Goal: Task Accomplishment & Management: Complete application form

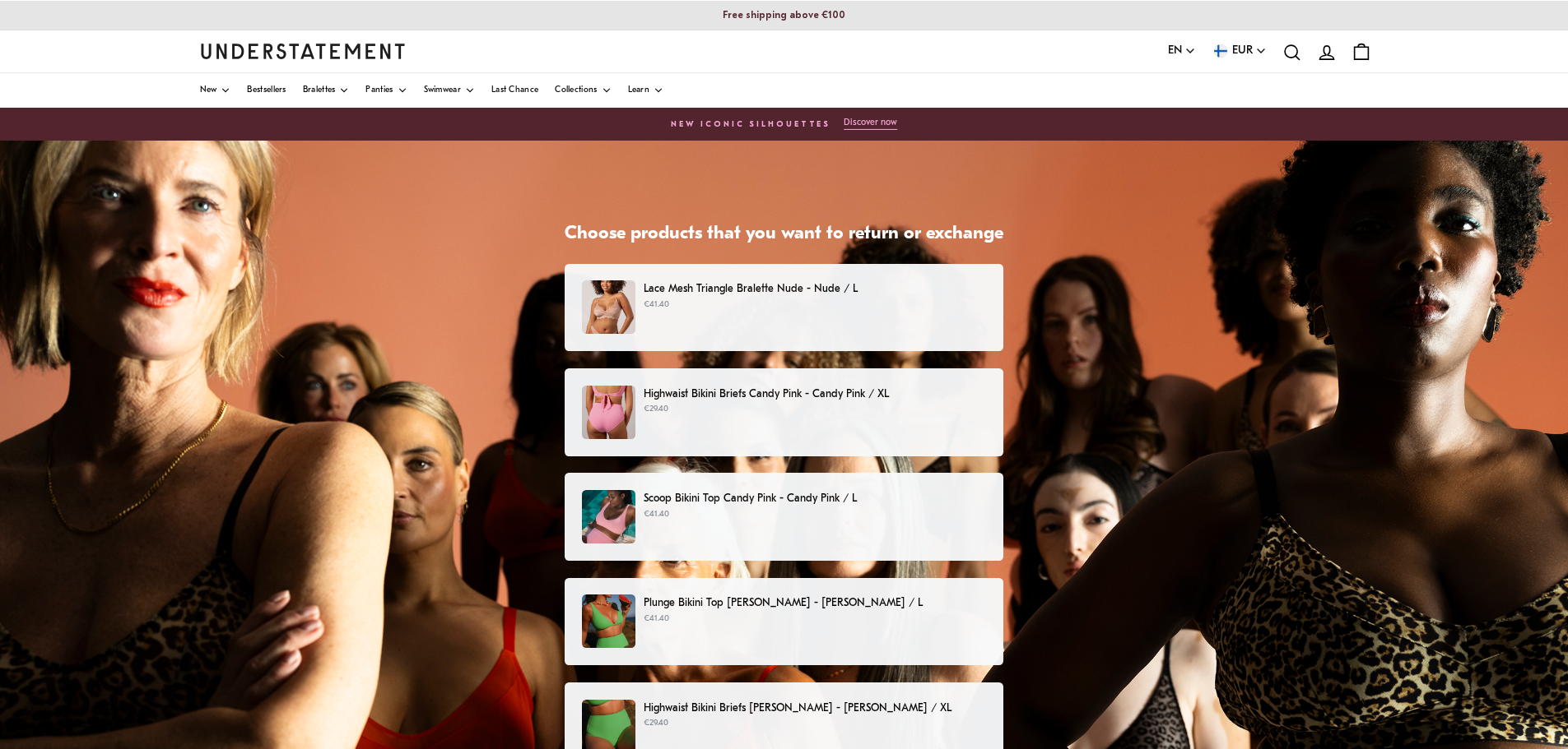
click at [916, 310] on p "€41.40" at bounding box center [814, 305] width 343 height 13
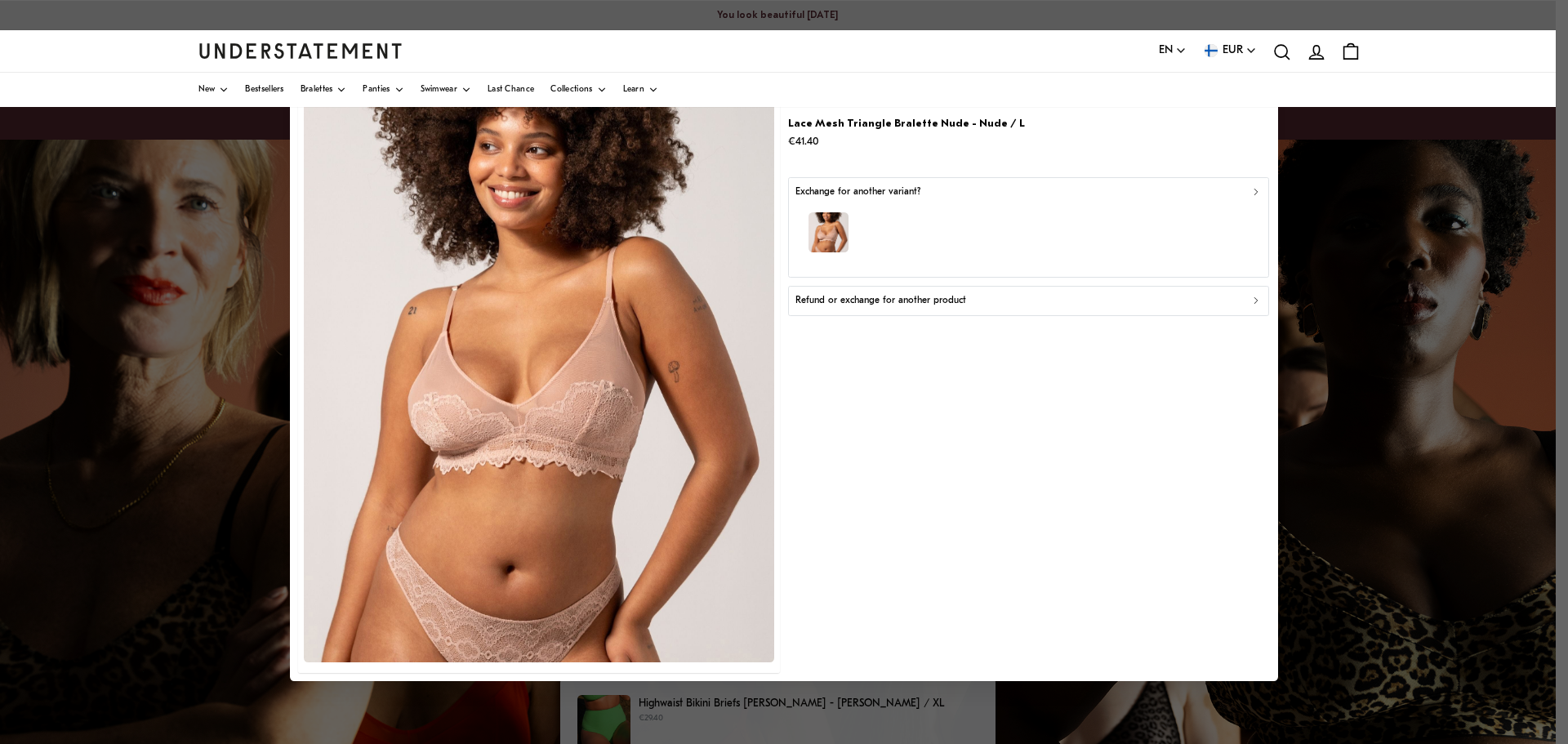
click at [913, 302] on p "Refund or exchange for another product" at bounding box center [880, 300] width 171 height 15
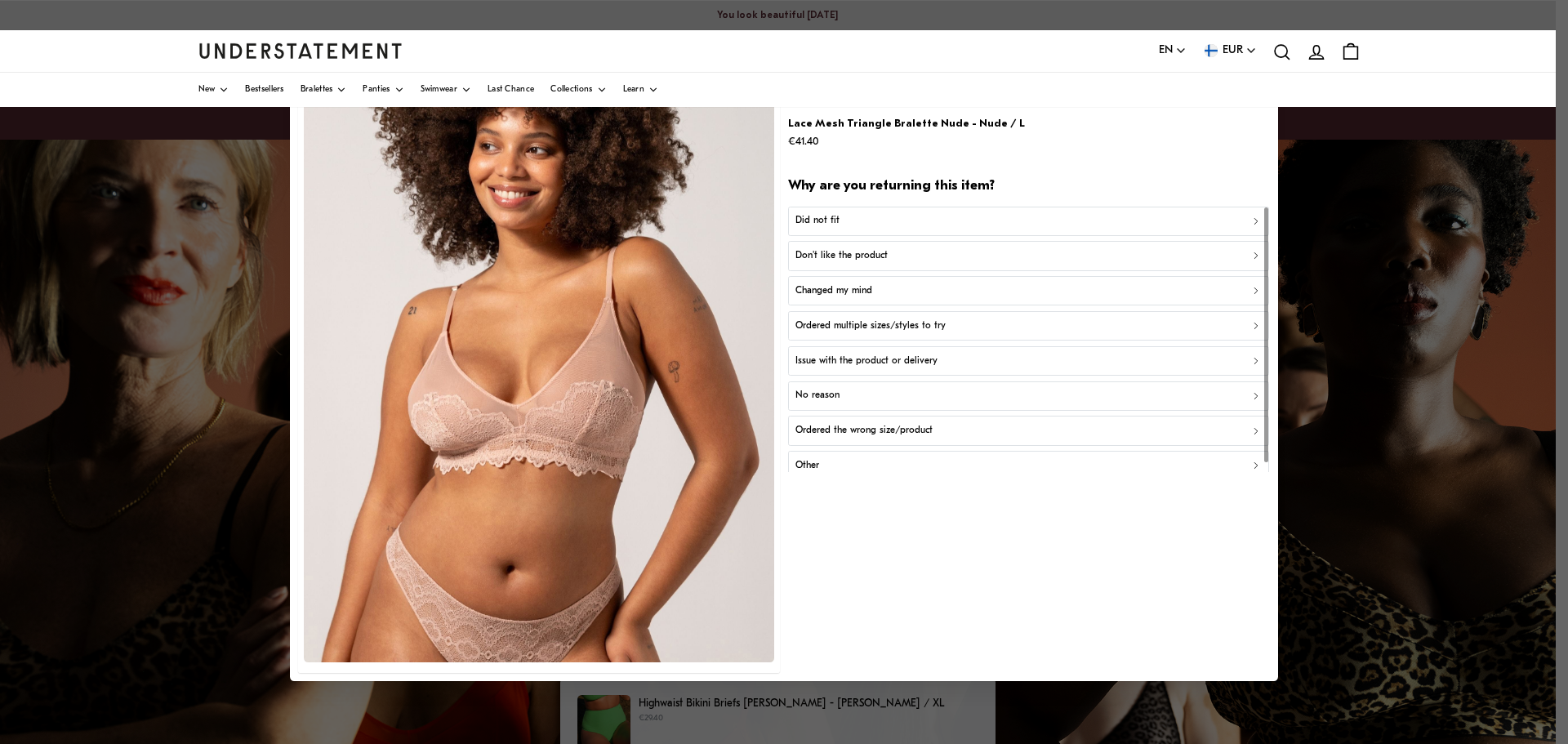
drag, startPoint x: 813, startPoint y: 218, endPoint x: 932, endPoint y: 499, distance: 305.2
click at [929, 666] on div "Lace Mesh Triangle Bralette Nude - Nude / L €41.40 Why are you returning this i…" at bounding box center [1029, 372] width 481 height 602
click at [898, 425] on p "Ordered the wrong size/product" at bounding box center [864, 431] width 138 height 15
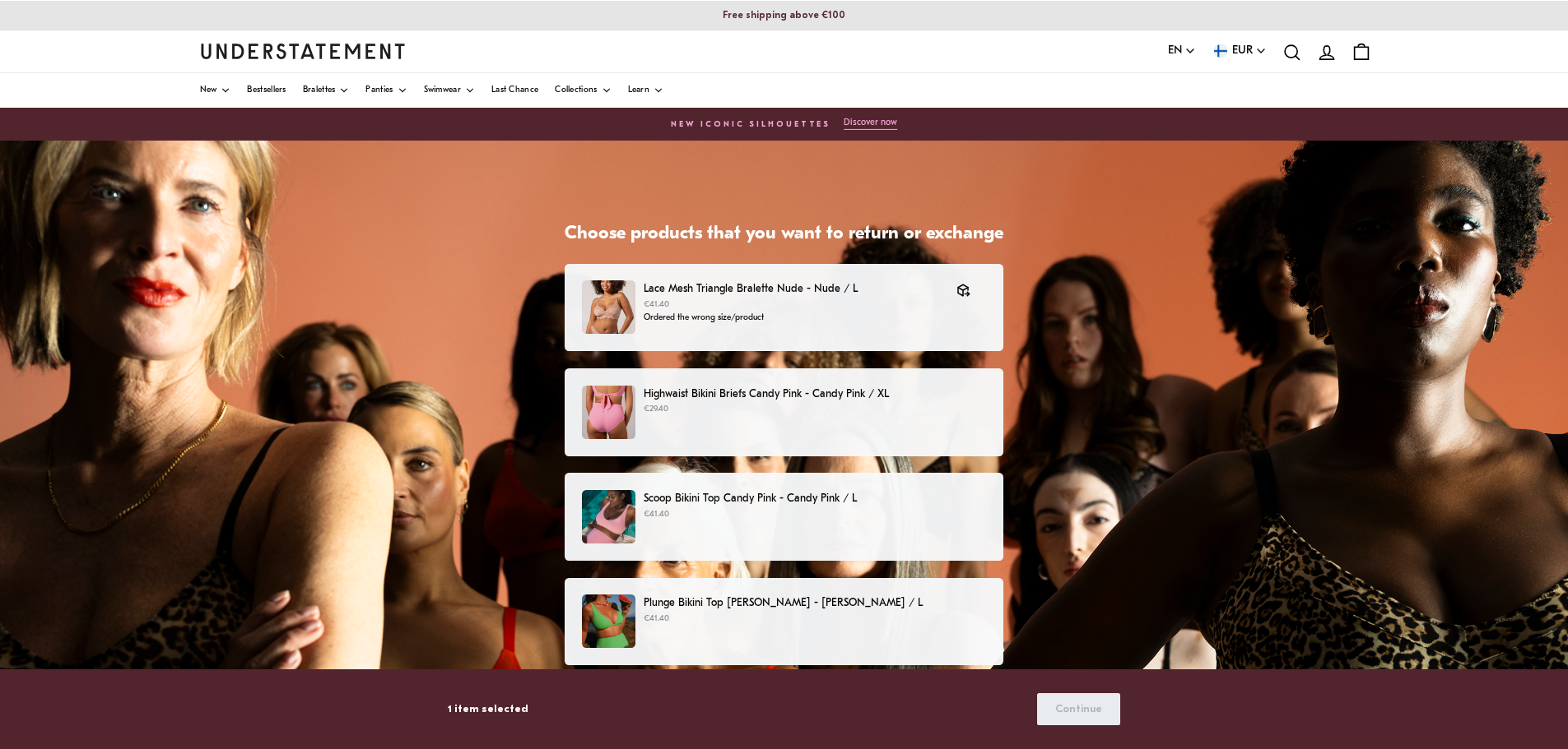
click at [718, 418] on div "Highwaist Bikini Briefs Candy Pink - Candy Pink / XL €29.40" at bounding box center [784, 412] width 404 height 53
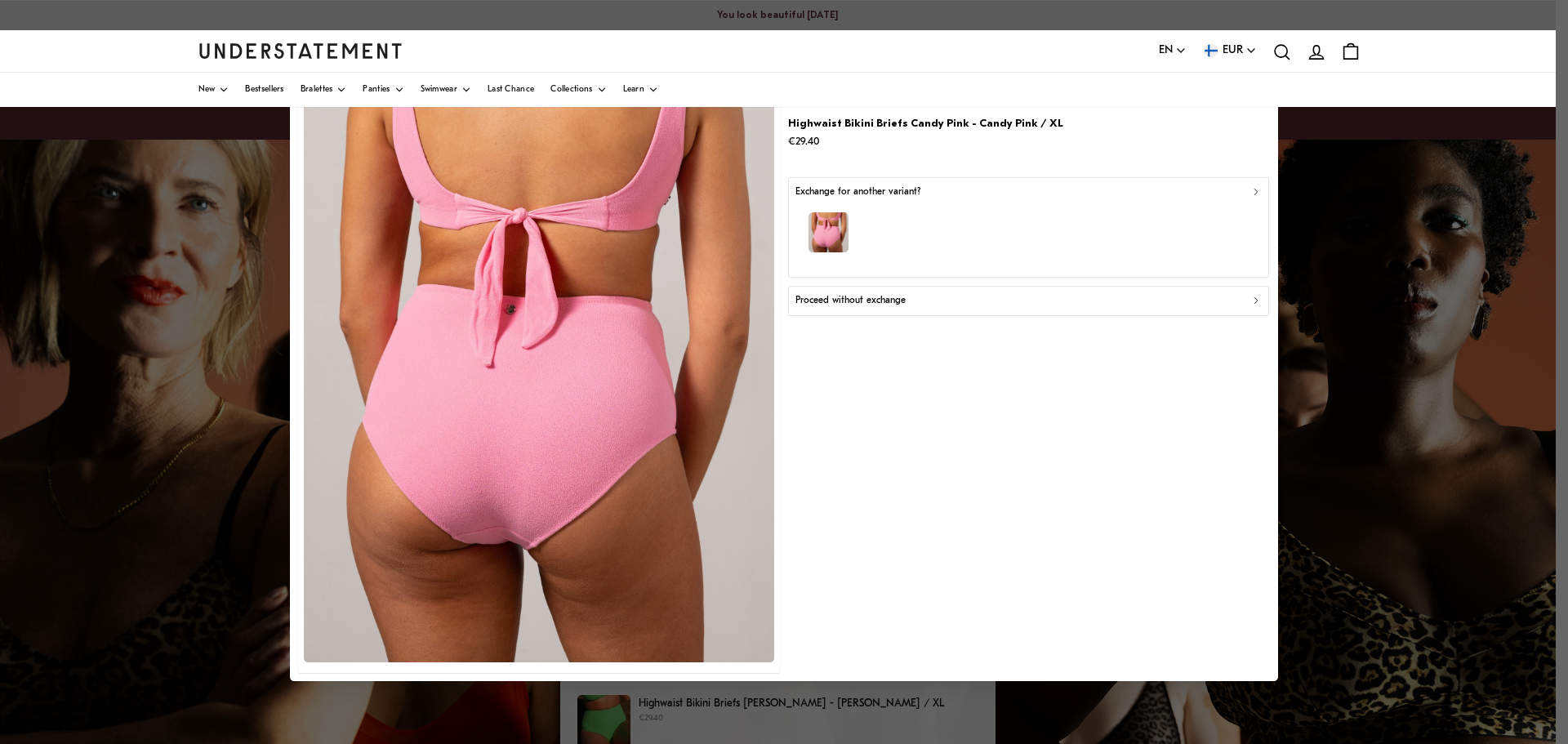
click at [913, 306] on div "Proceed without exchange" at bounding box center [1029, 300] width 467 height 15
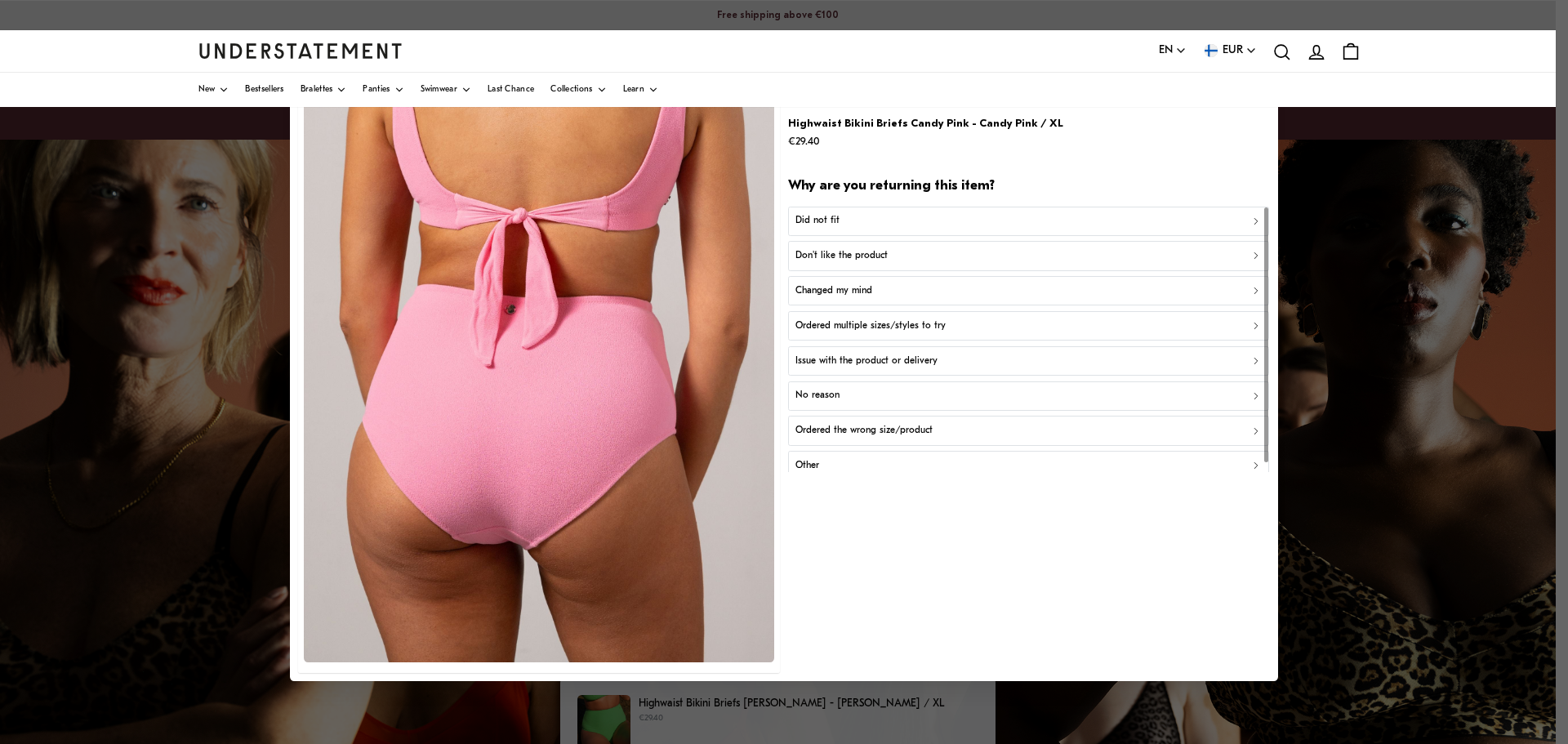
click at [809, 462] on p "Other" at bounding box center [807, 465] width 24 height 15
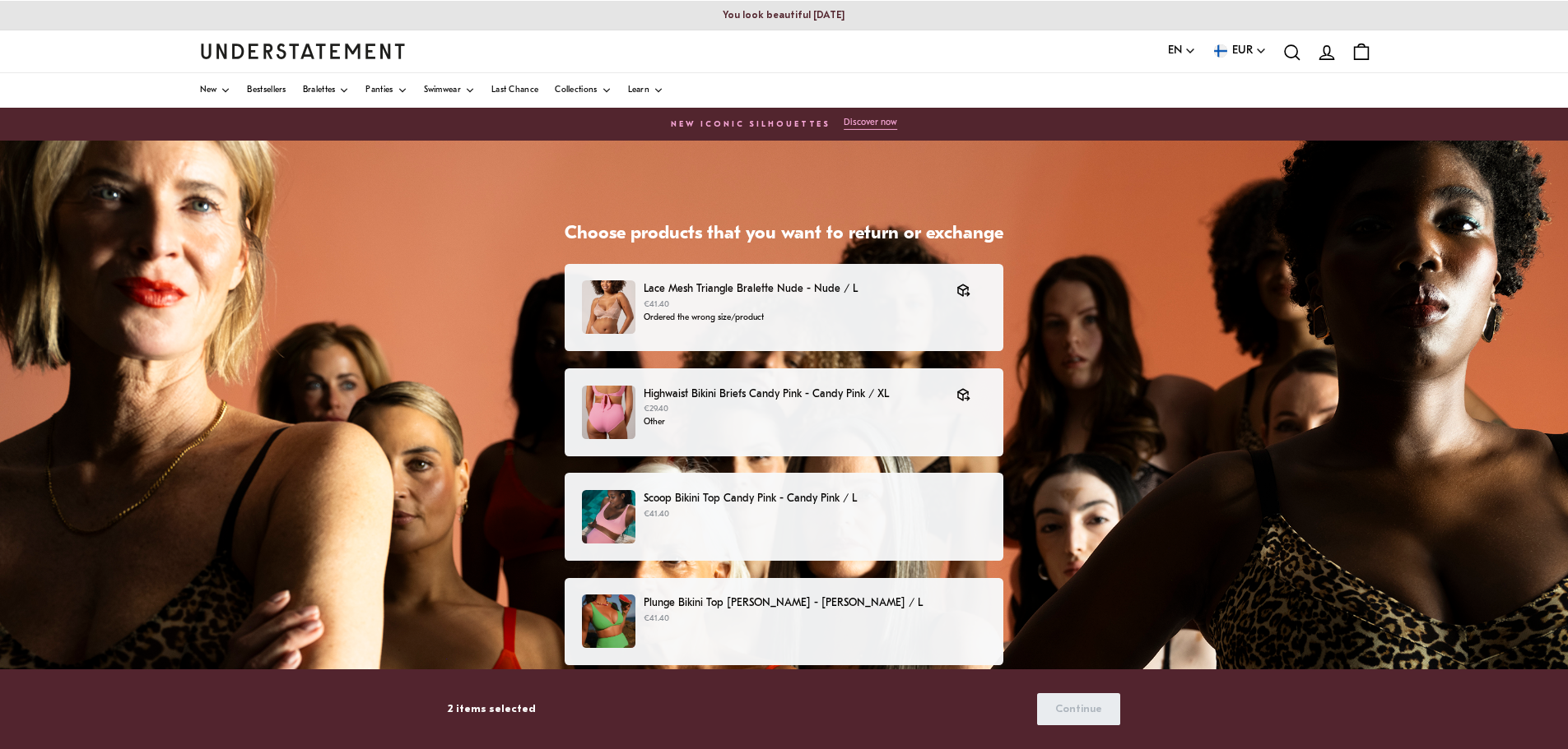
click at [771, 502] on p "Scoop Bikini Top Candy Pink - Candy Pink / L" at bounding box center [814, 498] width 343 height 17
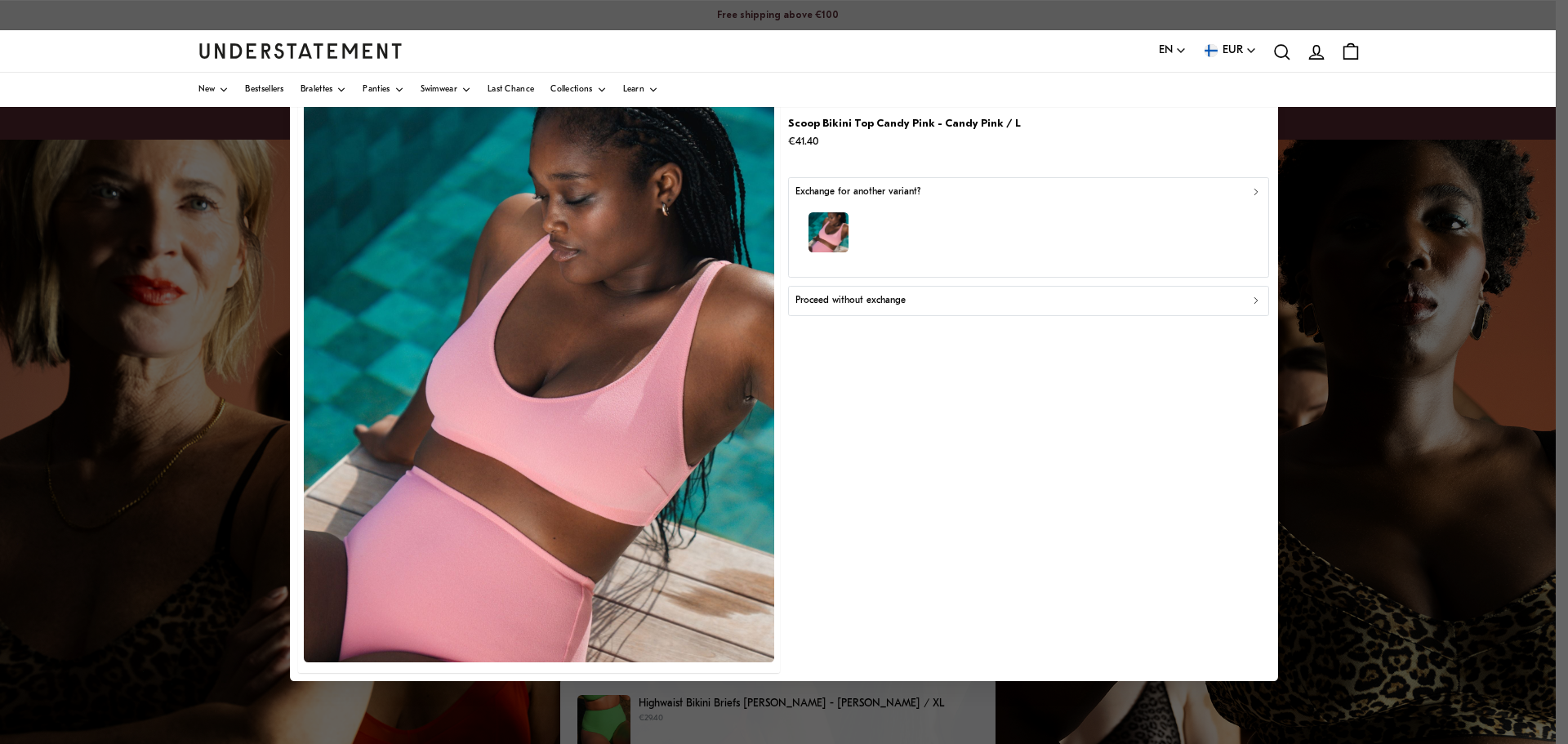
click at [880, 298] on p "Proceed without exchange" at bounding box center [850, 300] width 110 height 15
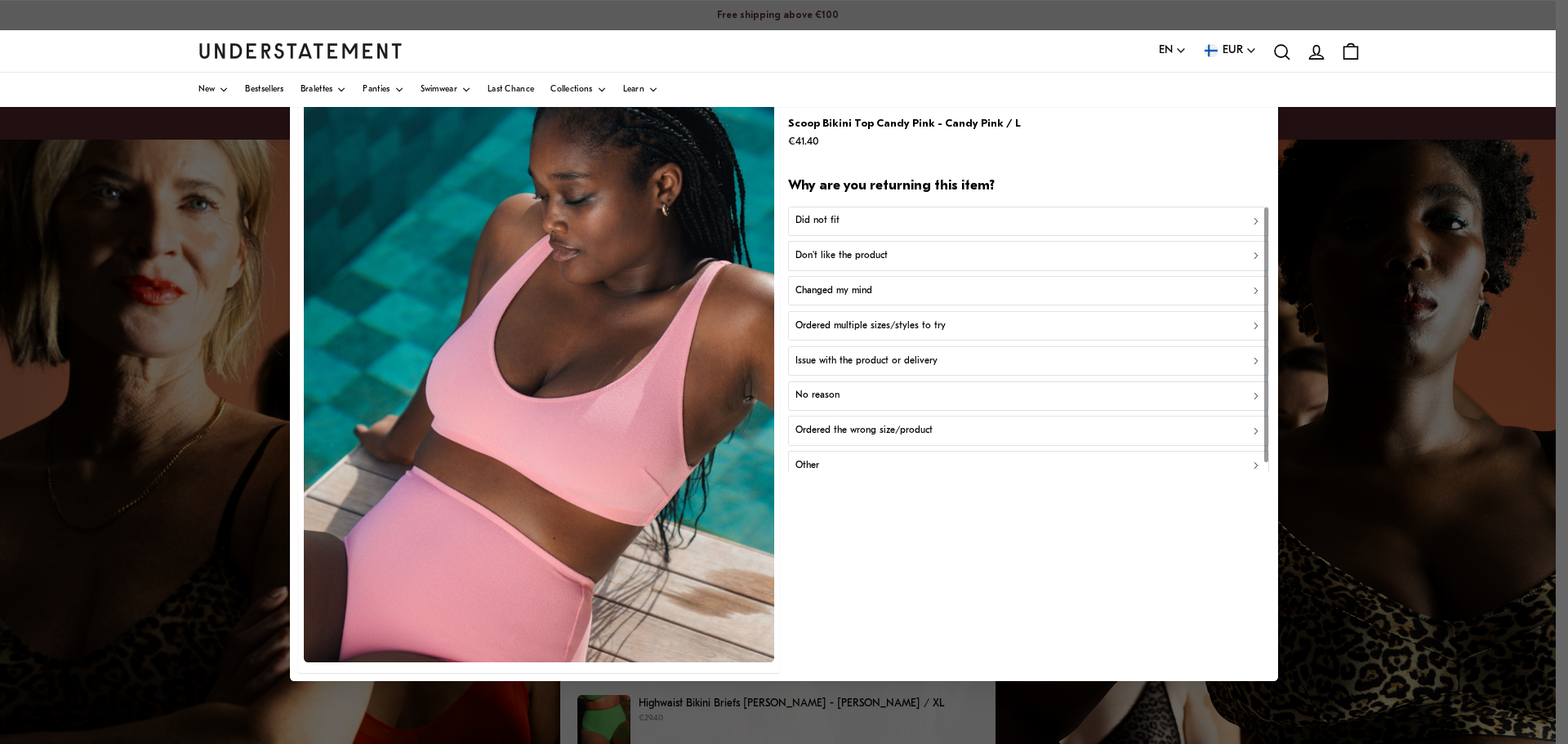
click at [857, 427] on p "Ordered the wrong size/product" at bounding box center [864, 431] width 138 height 15
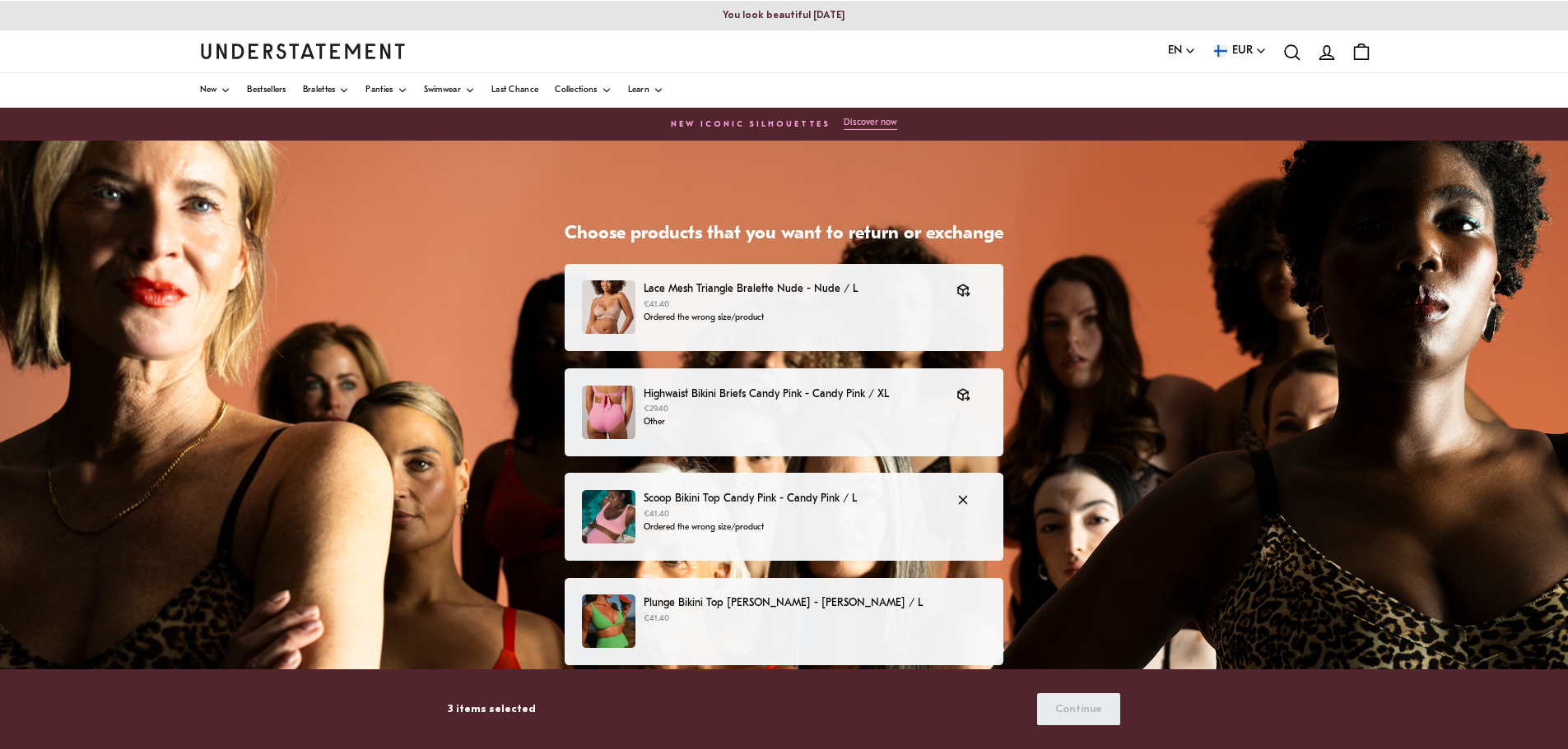
scroll to position [172, 0]
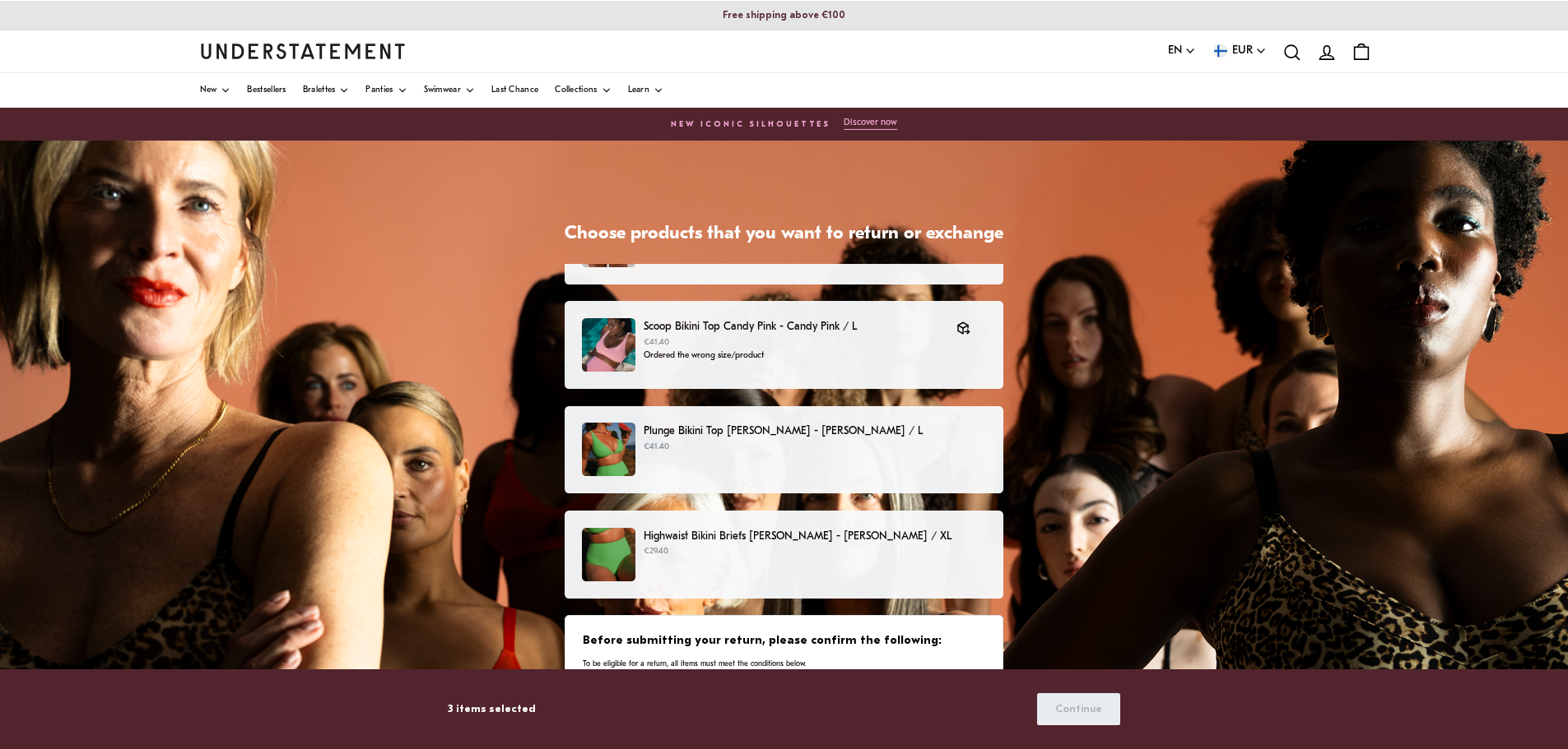
click at [773, 454] on div "Plunge Bikini Top [PERSON_NAME] - [PERSON_NAME] / L €41.40" at bounding box center [784, 449] width 404 height 53
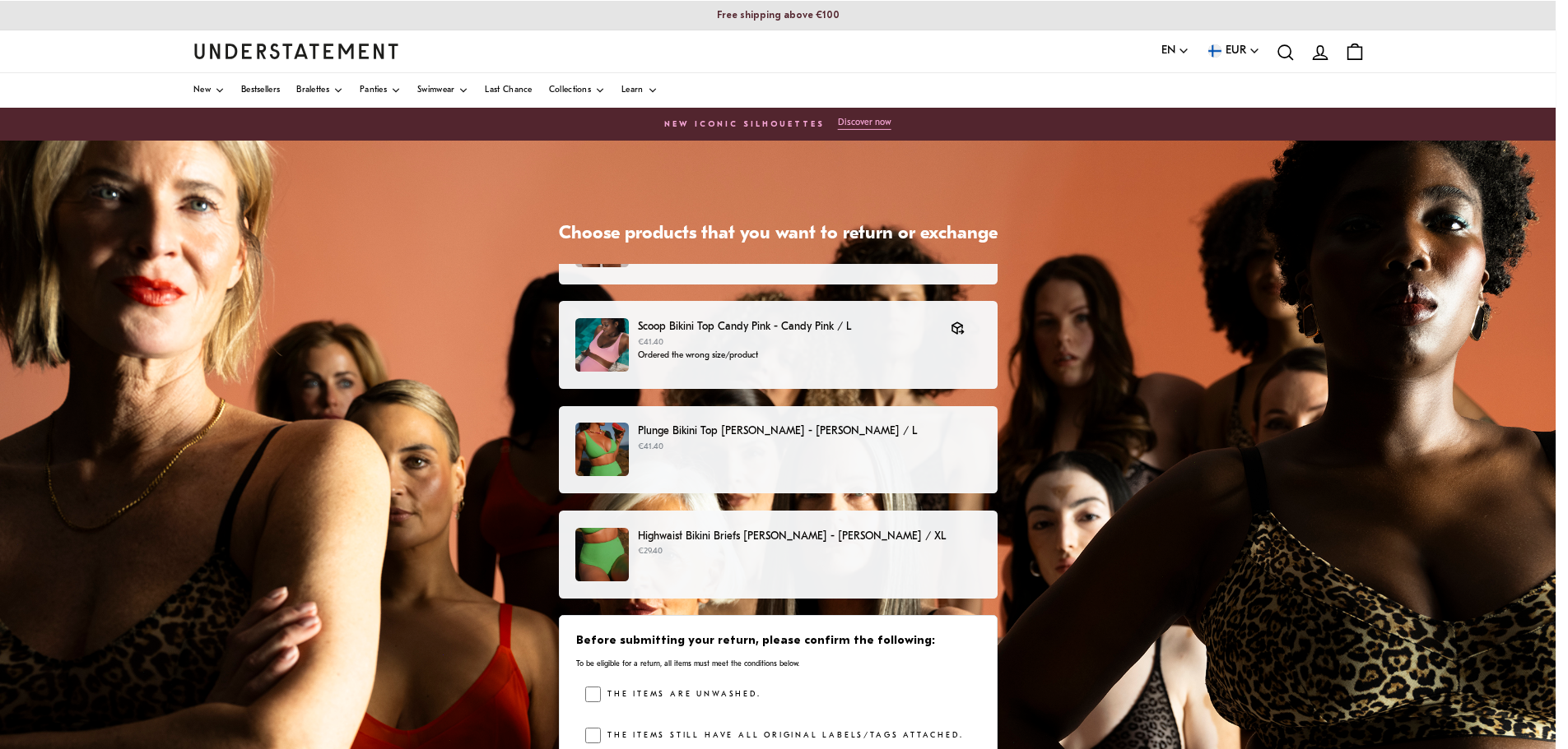
scroll to position [182, 0]
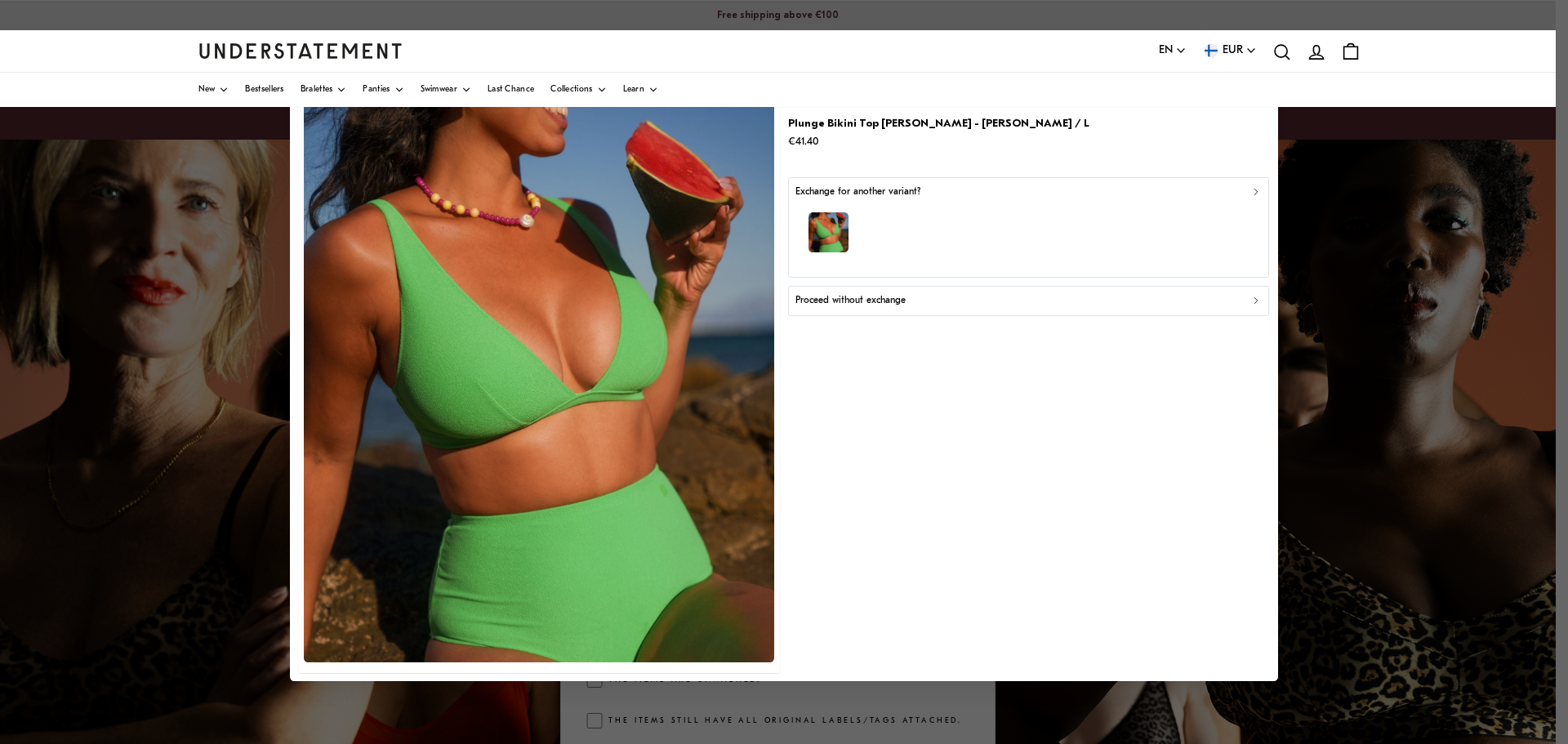
click at [870, 298] on p "Proceed without exchange" at bounding box center [850, 300] width 110 height 15
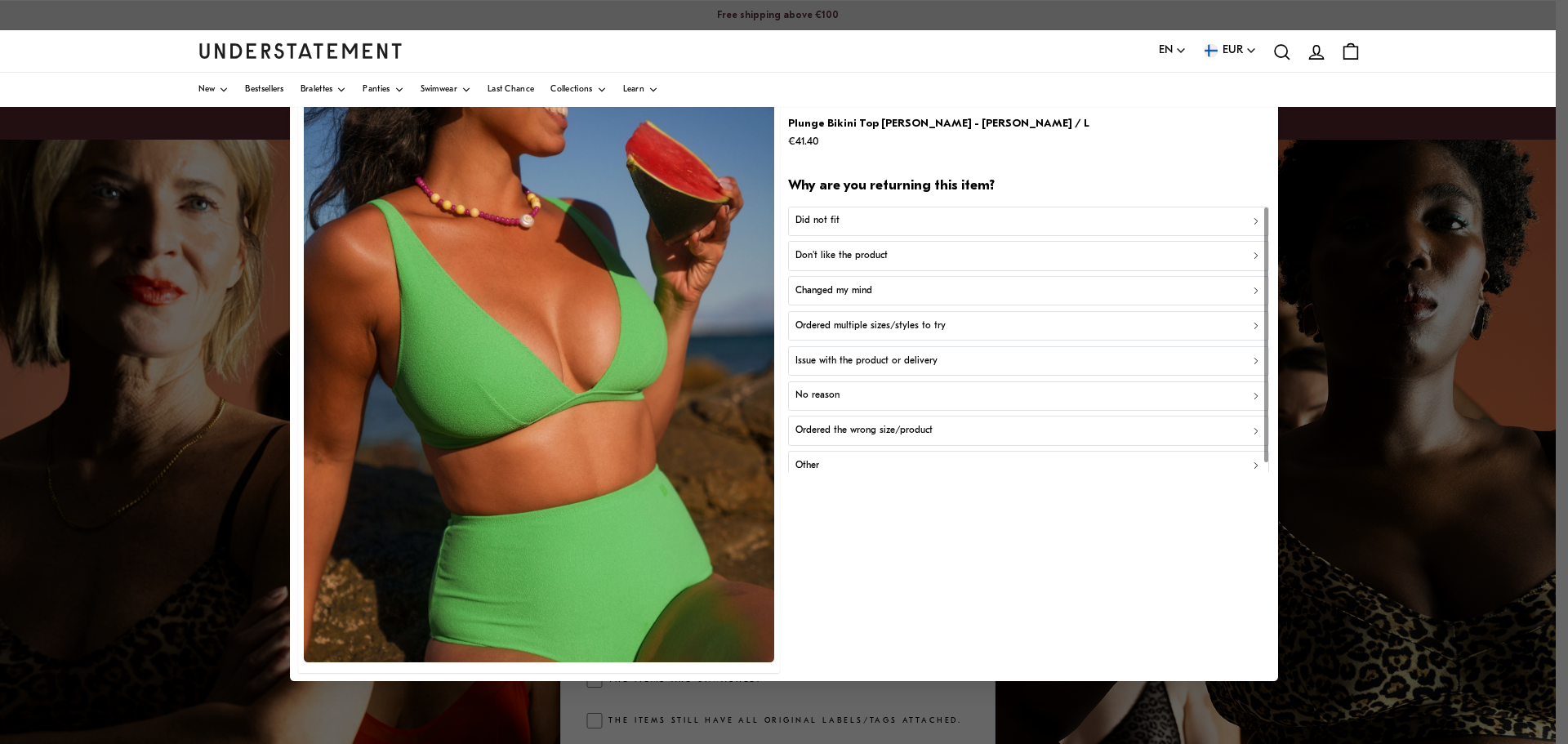
click at [894, 421] on button "Ordered the wrong size/product" at bounding box center [1029, 431] width 481 height 29
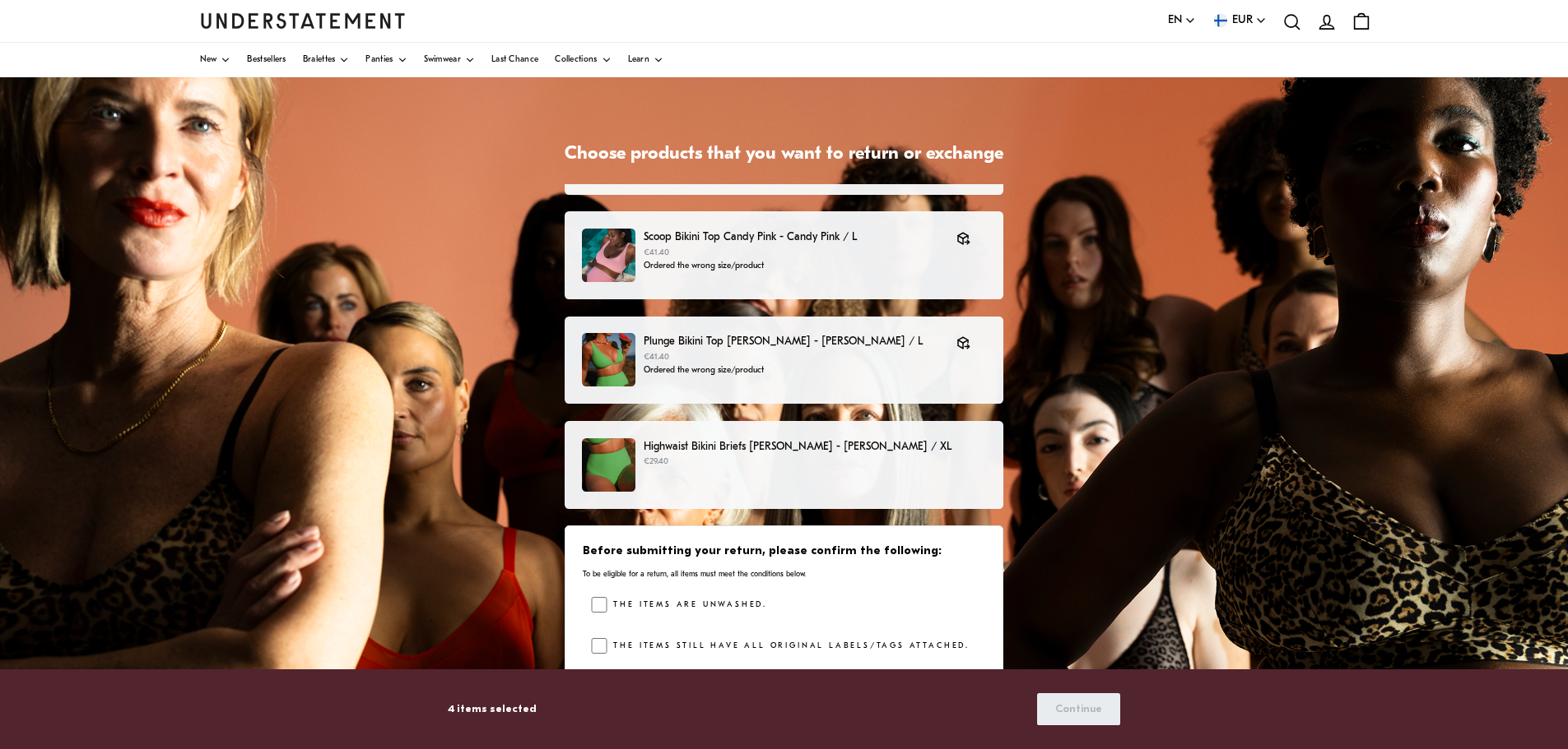
scroll to position [214, 0]
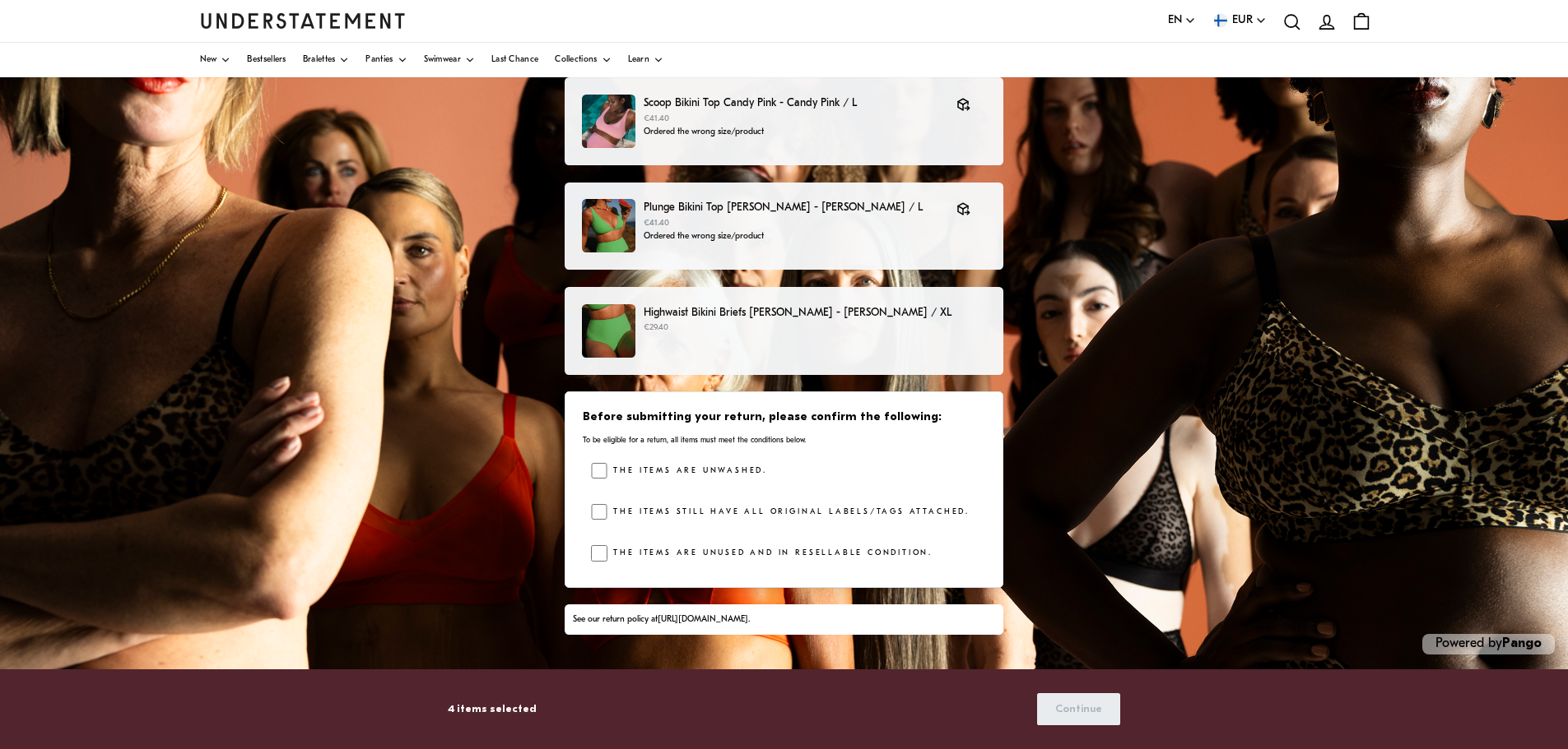
click at [820, 307] on p "Highwaist Bikini Briefs [PERSON_NAME] - [PERSON_NAME] / XL" at bounding box center [814, 312] width 343 height 17
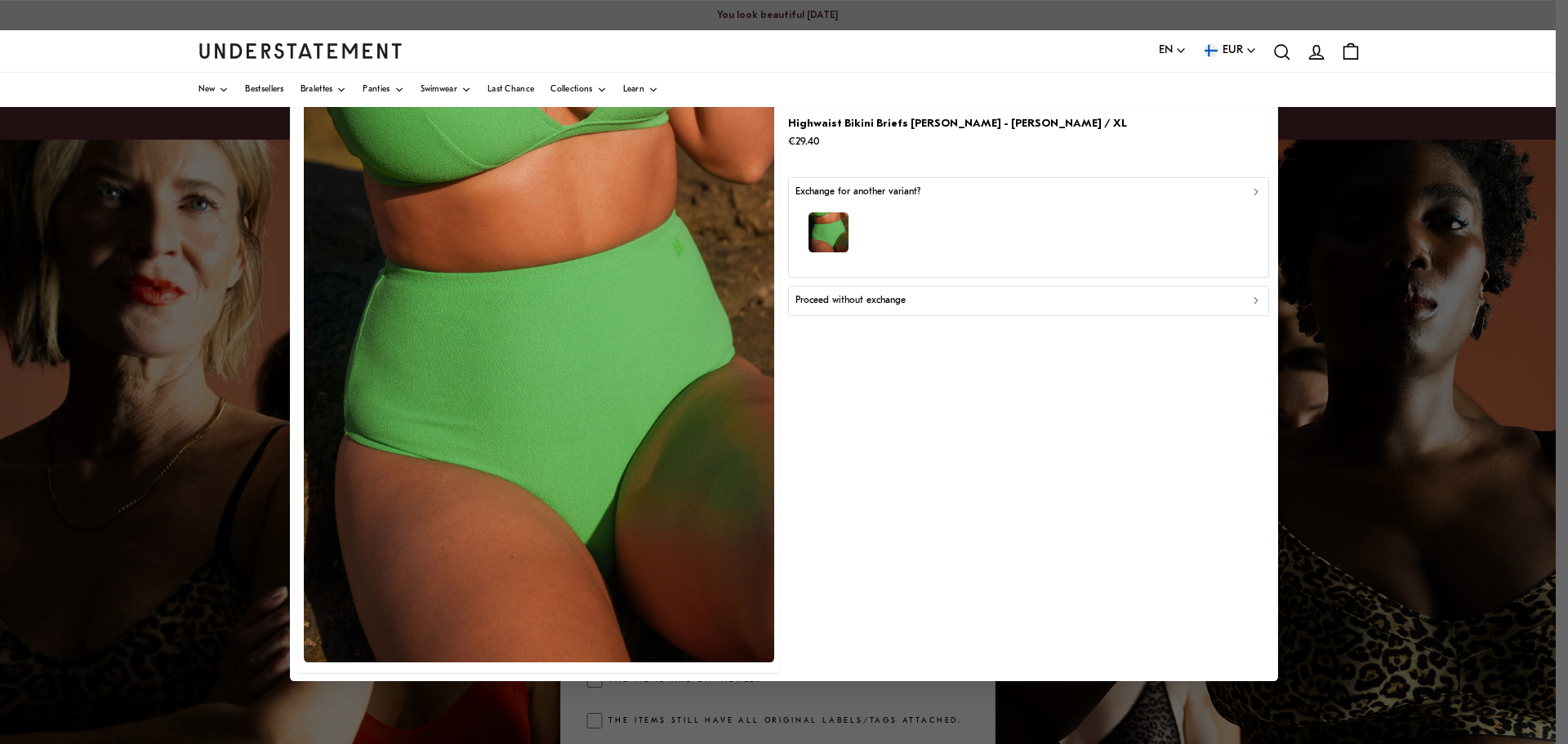
click at [862, 301] on p "Proceed without exchange" at bounding box center [850, 300] width 110 height 15
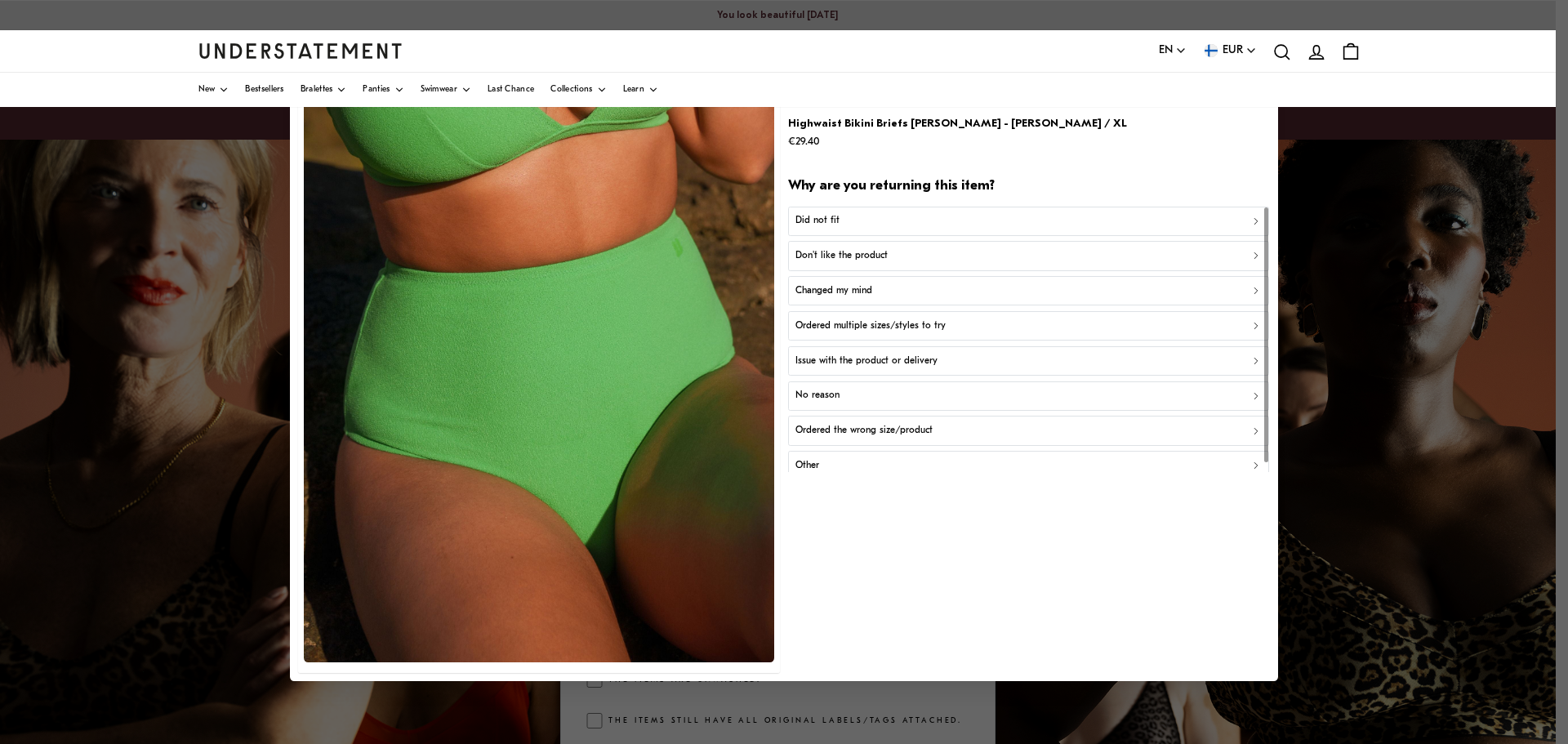
click at [809, 456] on button "Other" at bounding box center [1029, 465] width 481 height 29
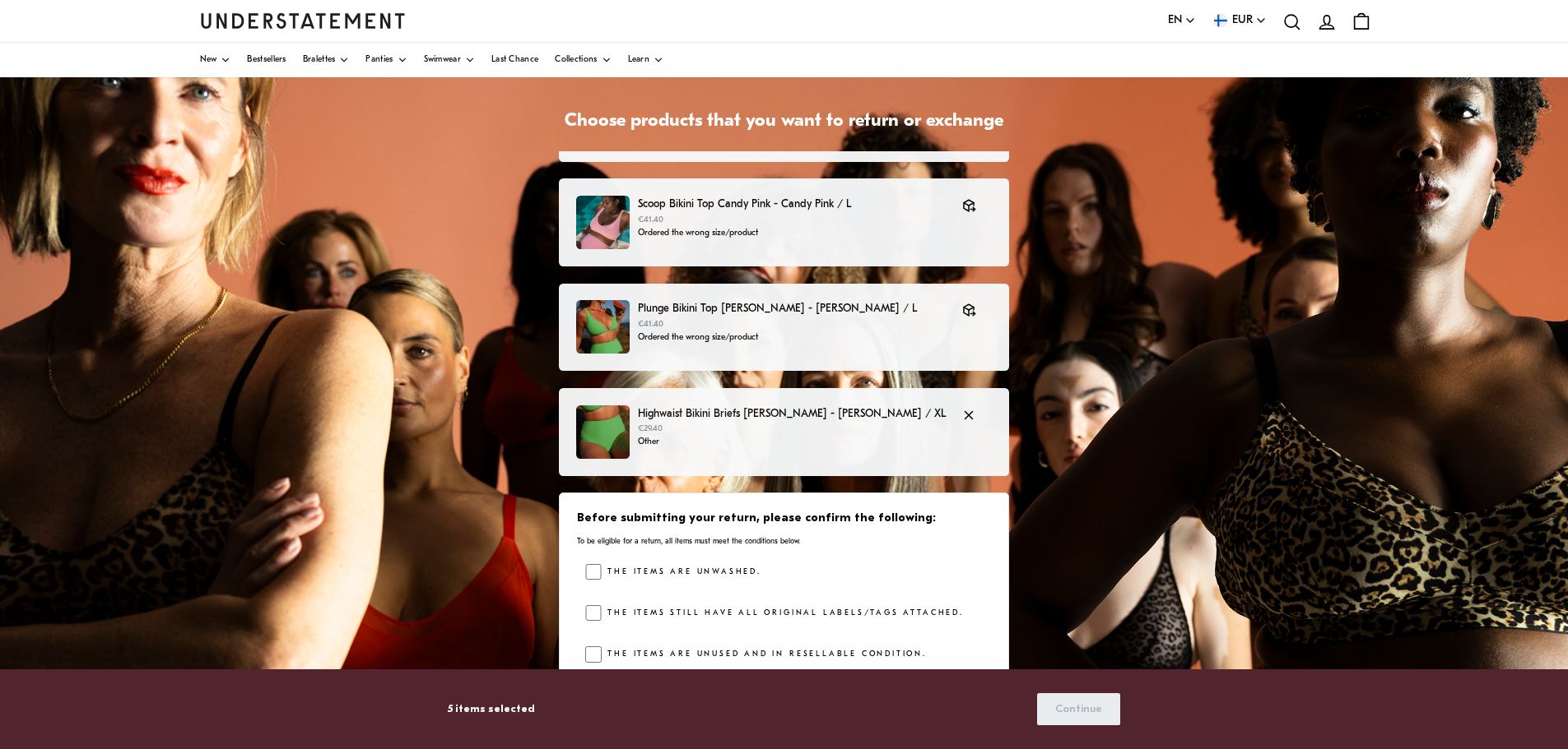
scroll to position [214, 0]
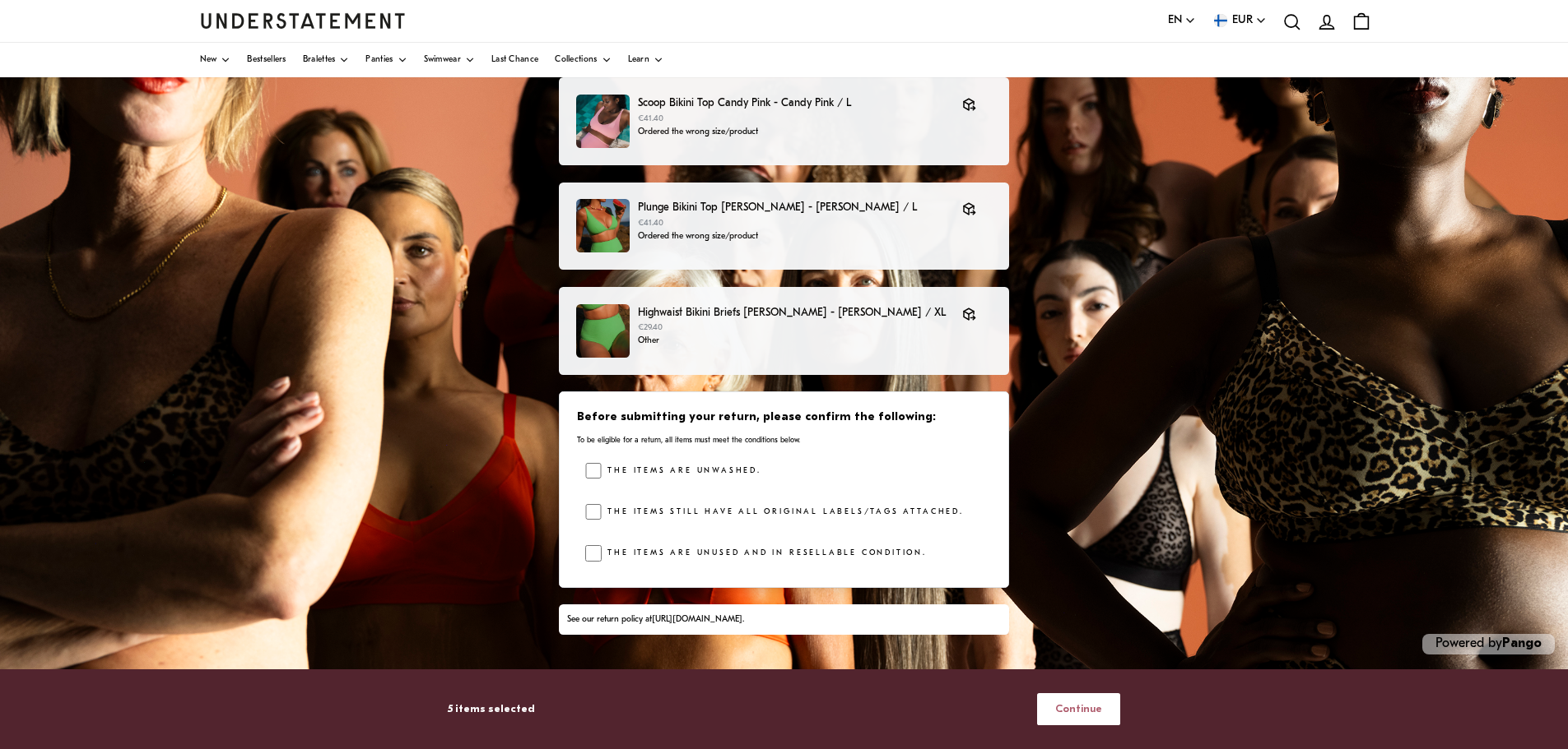
click at [1094, 710] on span "Continue" at bounding box center [1079, 709] width 47 height 31
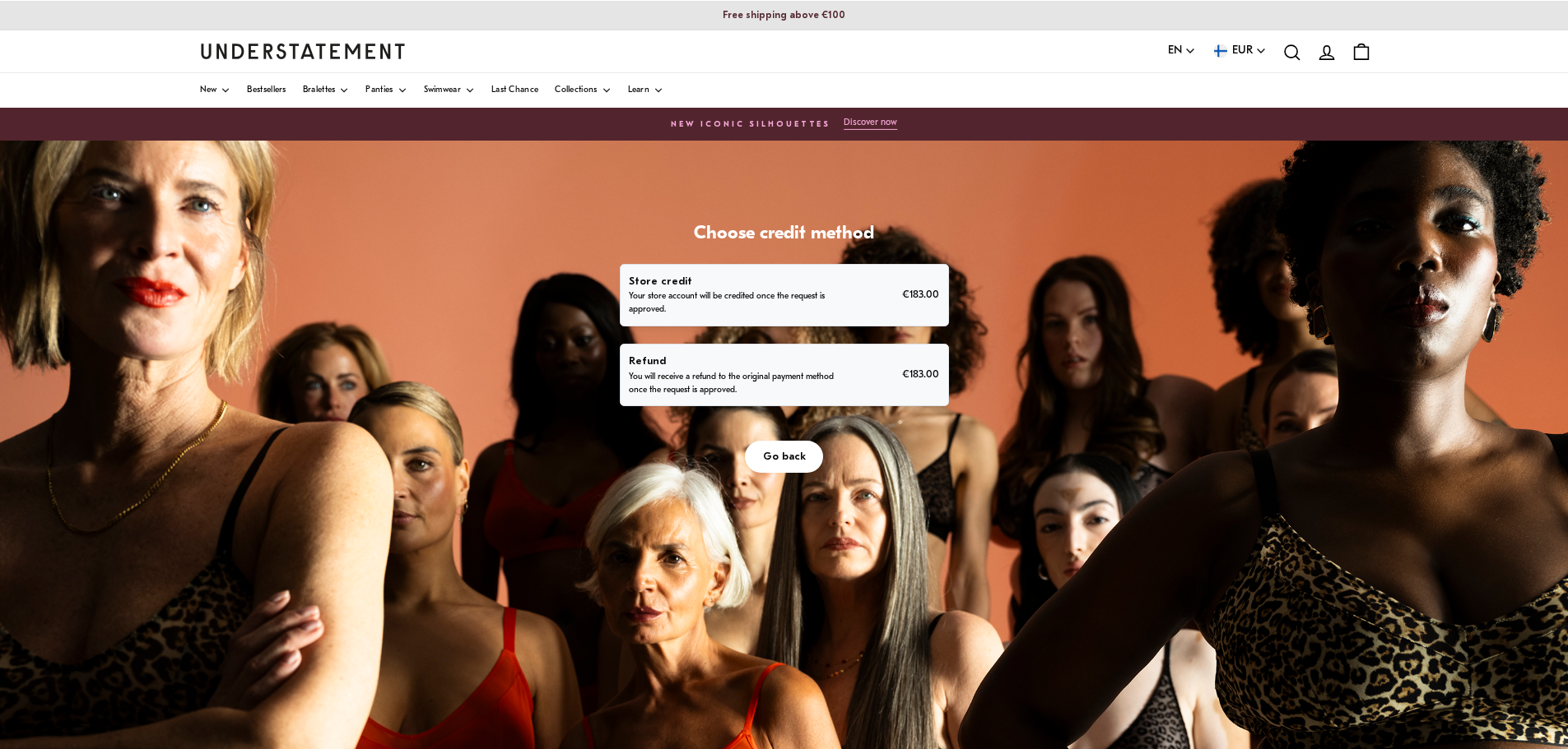
click at [818, 361] on p "Refund" at bounding box center [731, 361] width 205 height 17
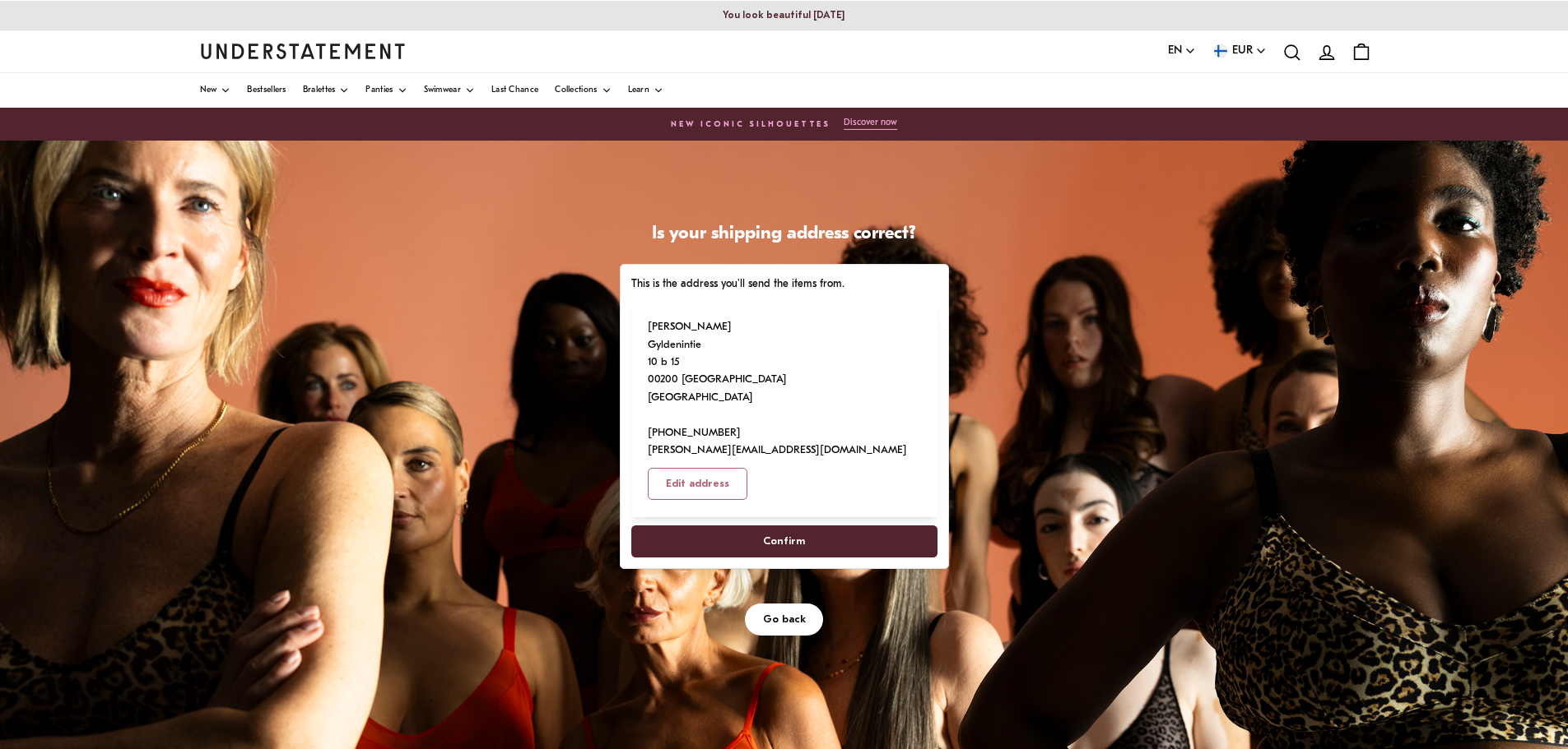
click at [778, 526] on span "Confirm" at bounding box center [784, 541] width 42 height 31
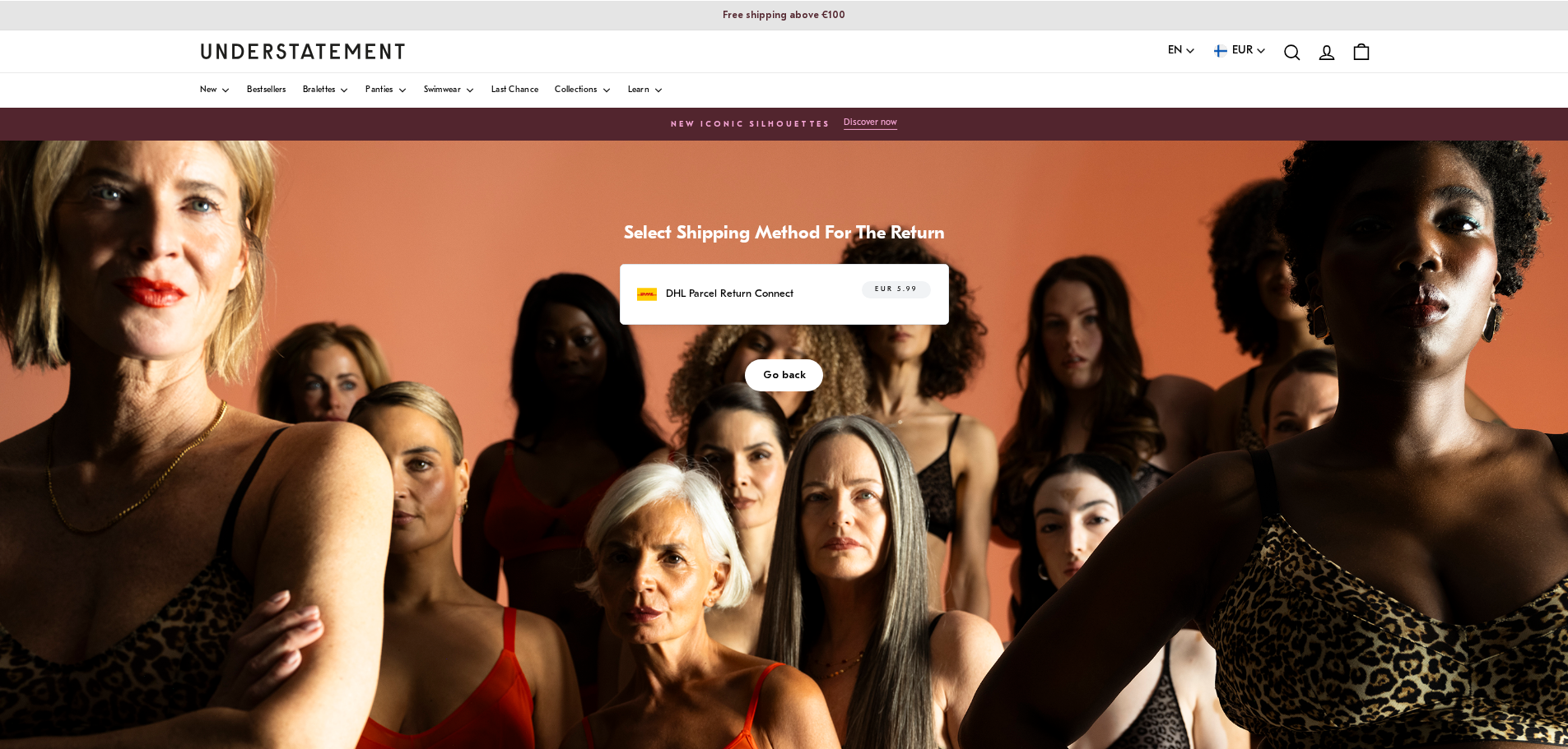
click at [765, 293] on p "DHL Parcel Return Connect" at bounding box center [730, 293] width 128 height 17
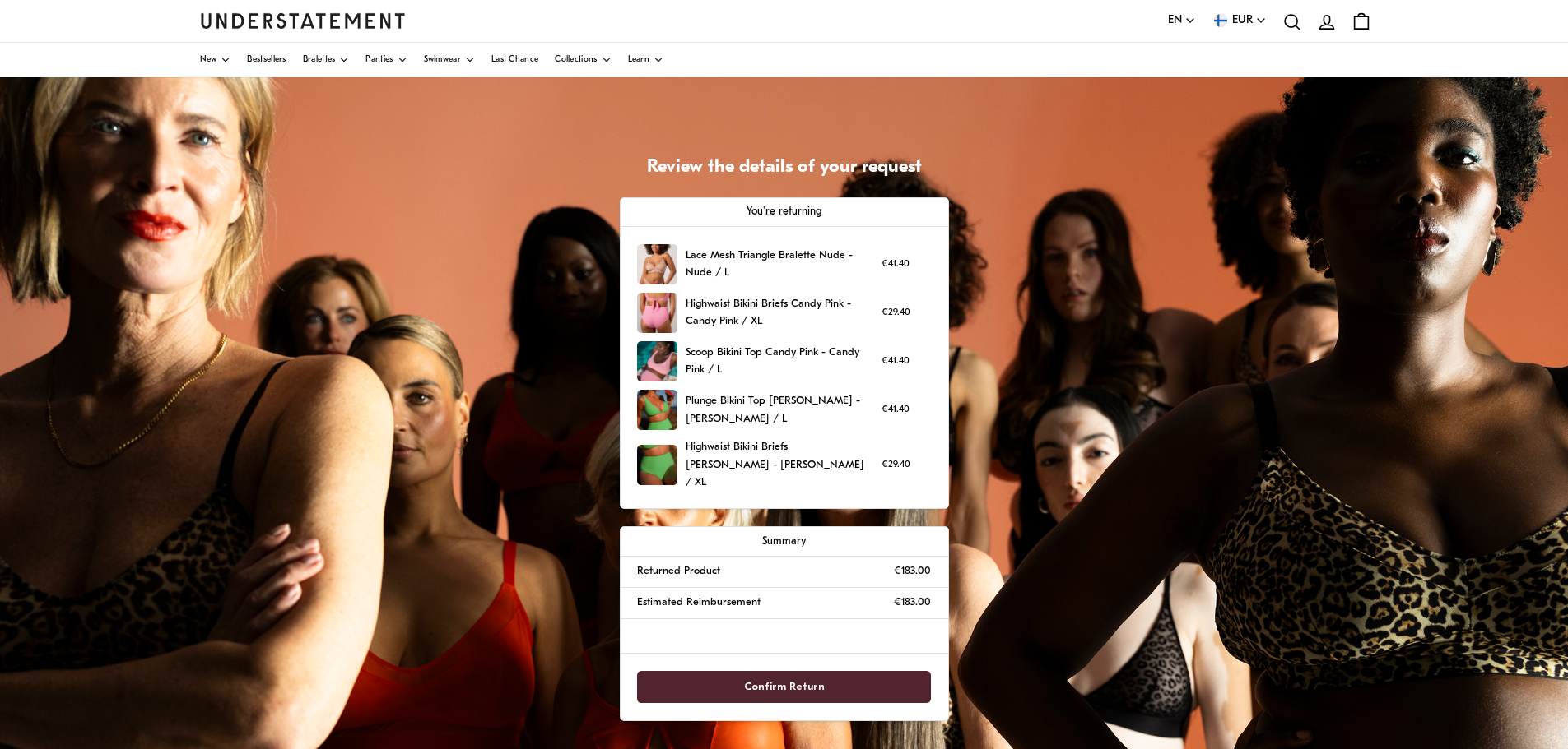
scroll to position [165, 0]
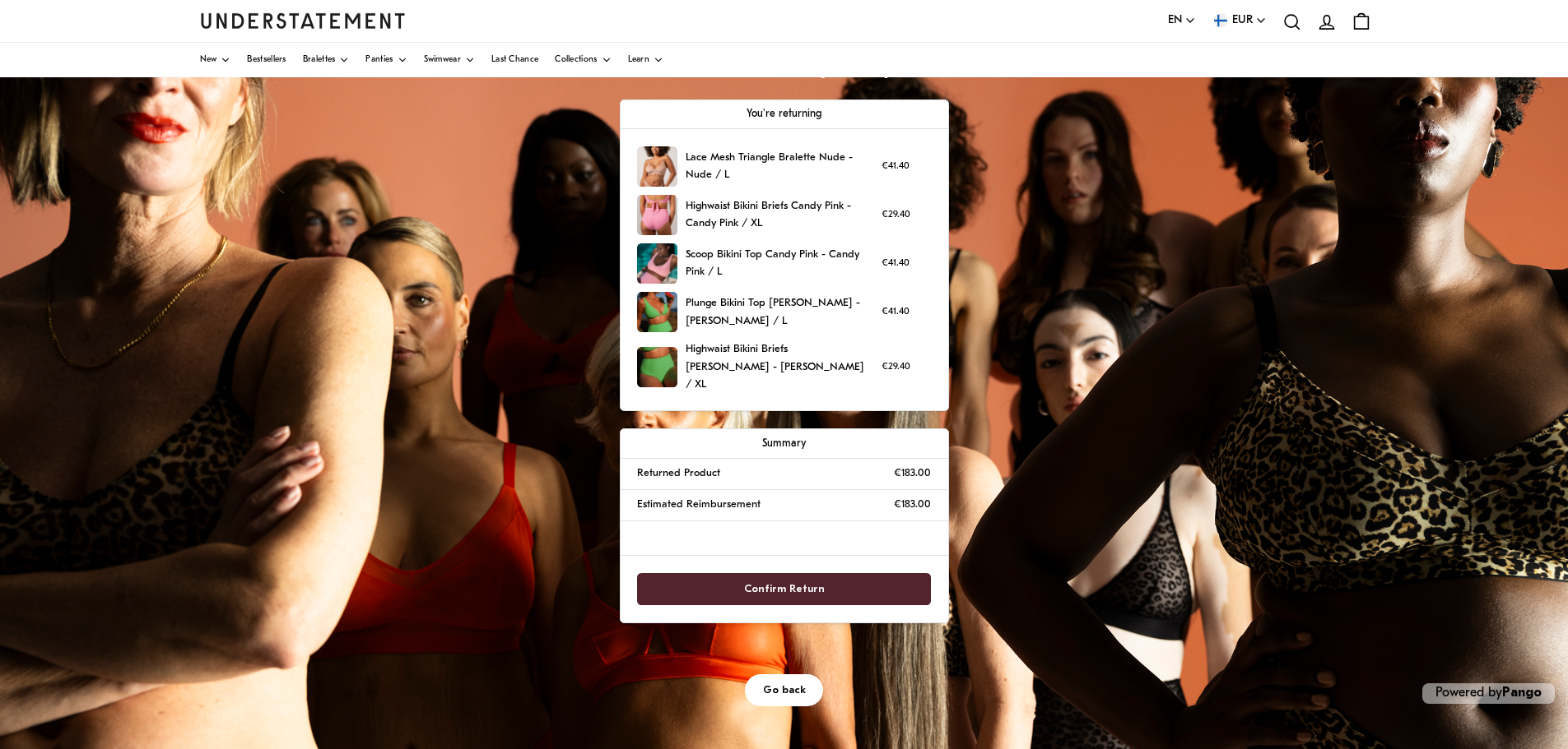
click at [830, 576] on span "Confirm Return" at bounding box center [784, 589] width 257 height 31
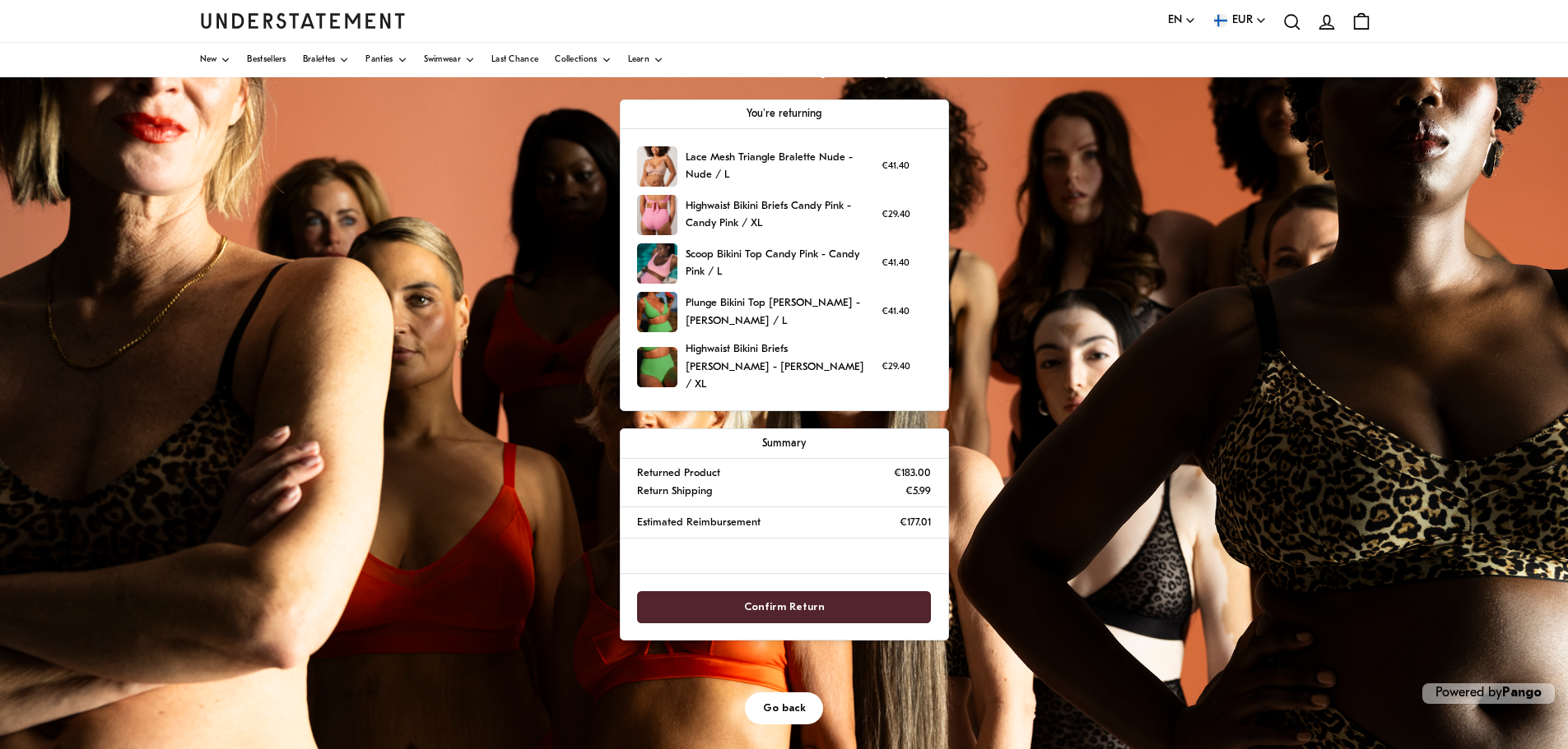
click at [818, 593] on span "Confirm Return" at bounding box center [784, 608] width 81 height 31
